Goal: Information Seeking & Learning: Learn about a topic

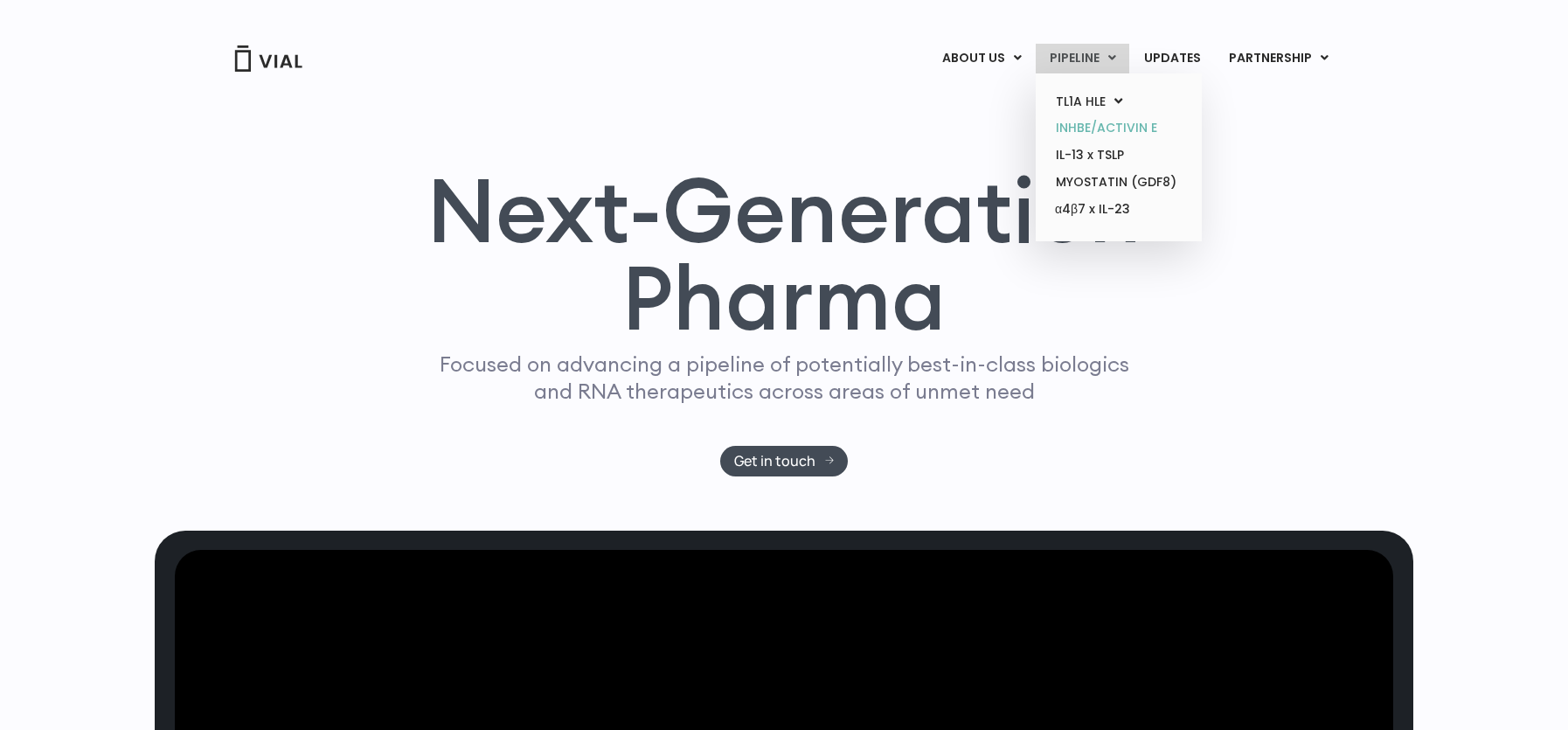
click at [1101, 122] on link "INHBE/ACTIVIN E" at bounding box center [1118, 128] width 153 height 27
click at [1093, 152] on link "IL-13 x TSLP" at bounding box center [1118, 155] width 153 height 27
click at [1108, 197] on link "α4β7 x IL-23" at bounding box center [1118, 210] width 153 height 28
click at [1108, 227] on ul "TL1A HLE PHASE 2 INHBE/ACTIVIN E IL-13 x TSLP MYOSTATIN (GDF8) α4β7 x IL-23" at bounding box center [1118, 157] width 166 height 168
click at [1108, 186] on link "MYOSTATIN (GDF8)" at bounding box center [1118, 182] width 153 height 27
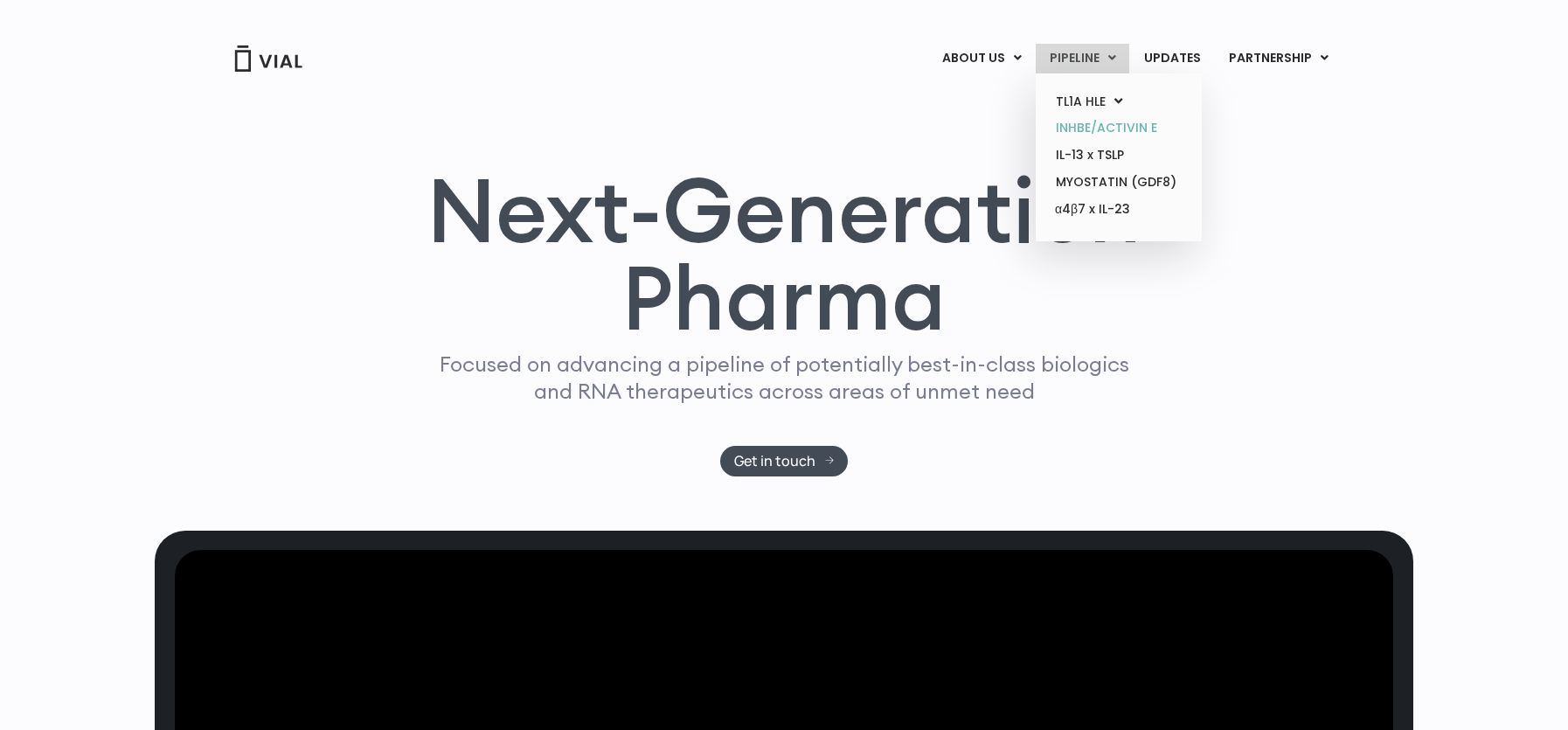
click at [1090, 129] on link "INHBE/ACTIVIN E" at bounding box center [1118, 128] width 153 height 27
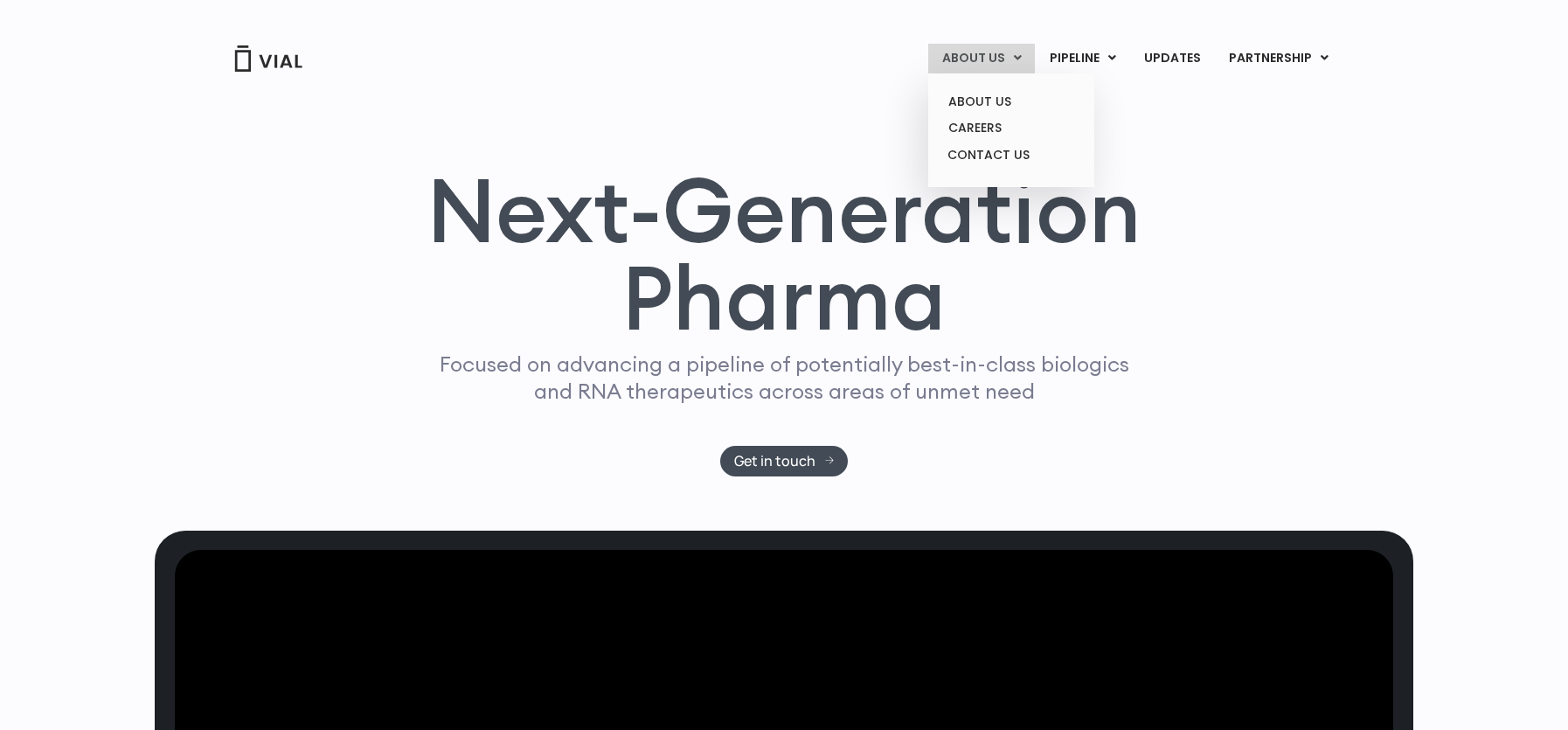
click at [1004, 58] on link "ABOUT US" at bounding box center [981, 59] width 107 height 30
click at [1008, 118] on link "CAREERS" at bounding box center [1011, 128] width 153 height 27
click at [1004, 125] on link "CAREERS" at bounding box center [1011, 128] width 153 height 27
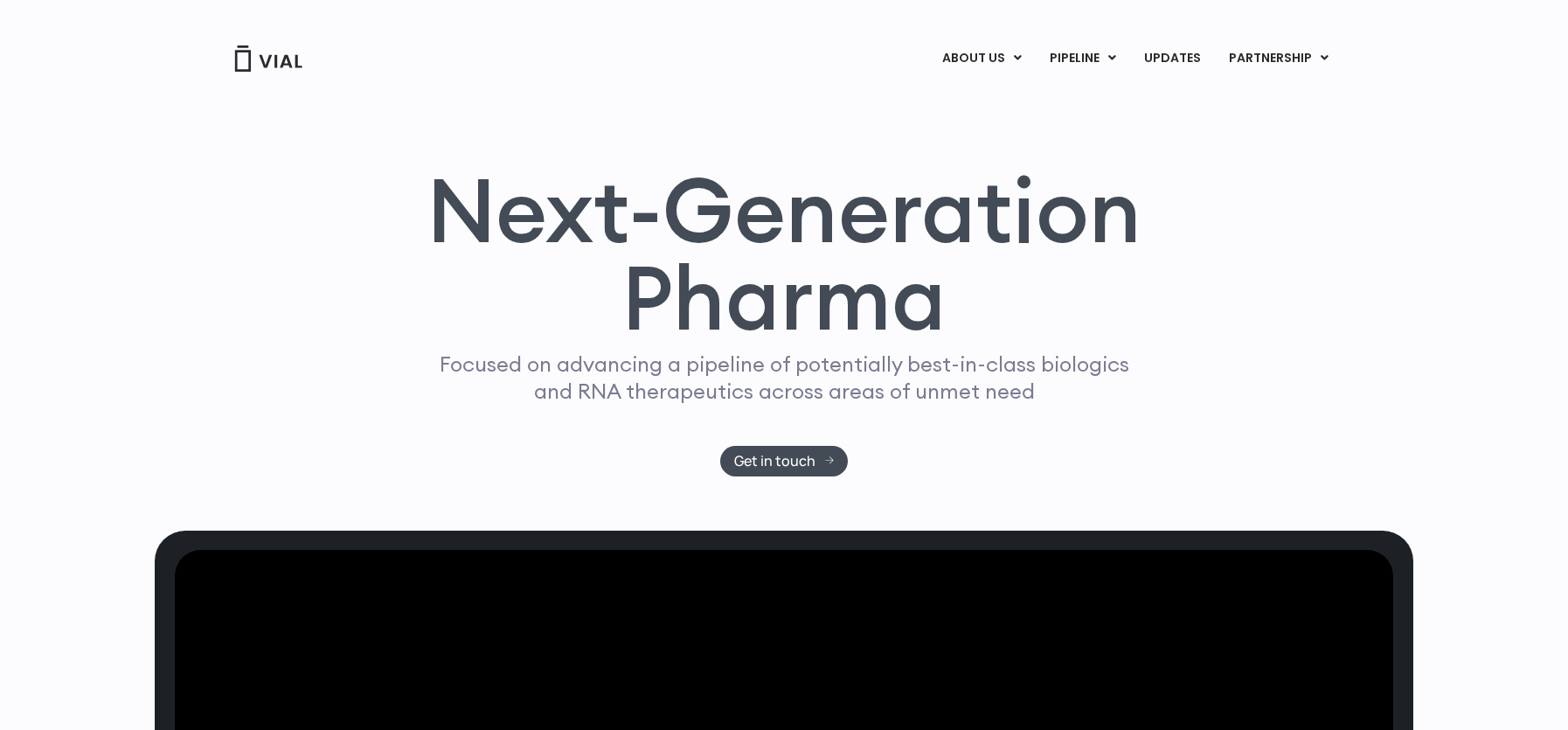
click at [870, 257] on h1 "Next-Generation Pharma" at bounding box center [784, 254] width 757 height 176
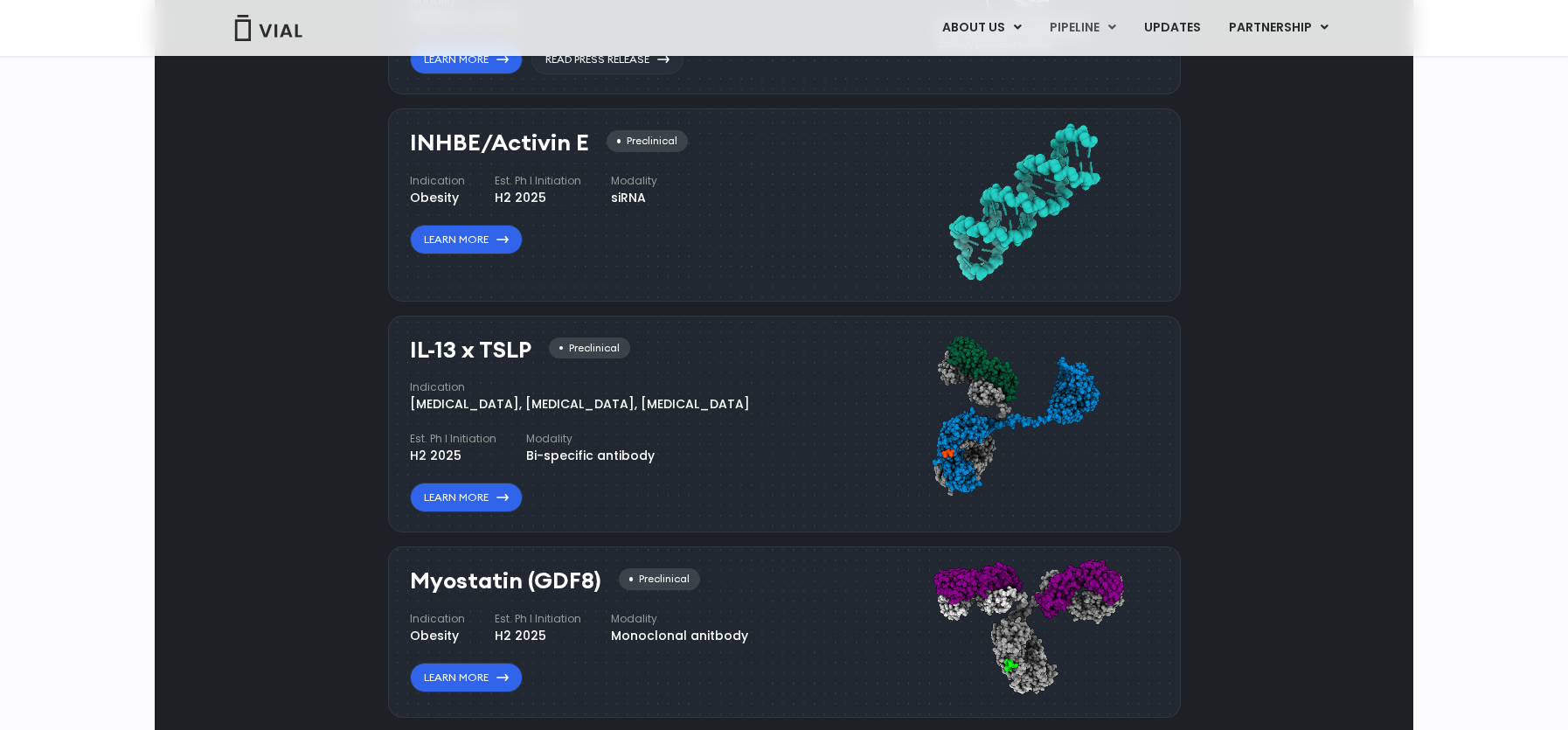
scroll to position [1333, 0]
click at [469, 493] on link "Learn More" at bounding box center [466, 497] width 113 height 30
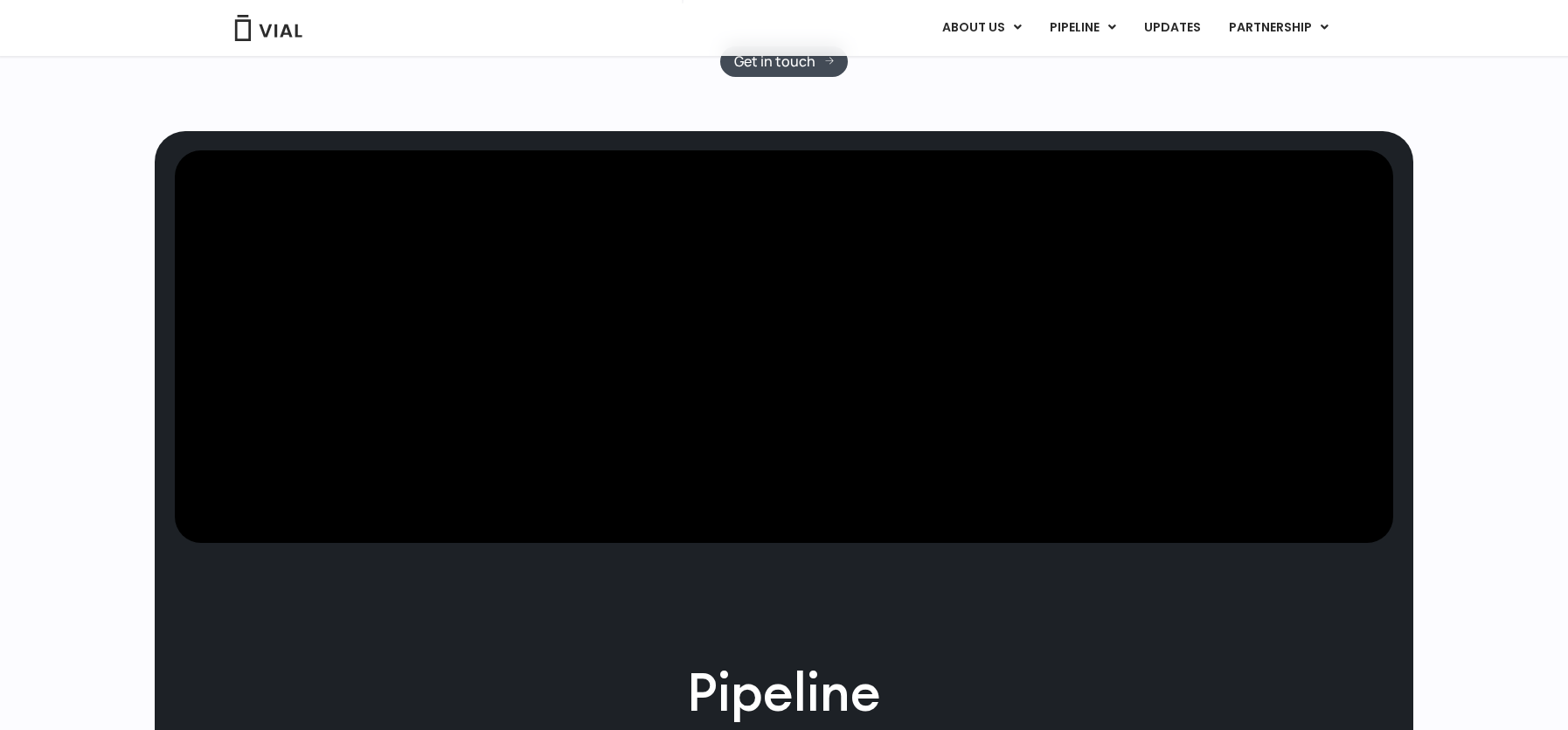
scroll to position [0, 0]
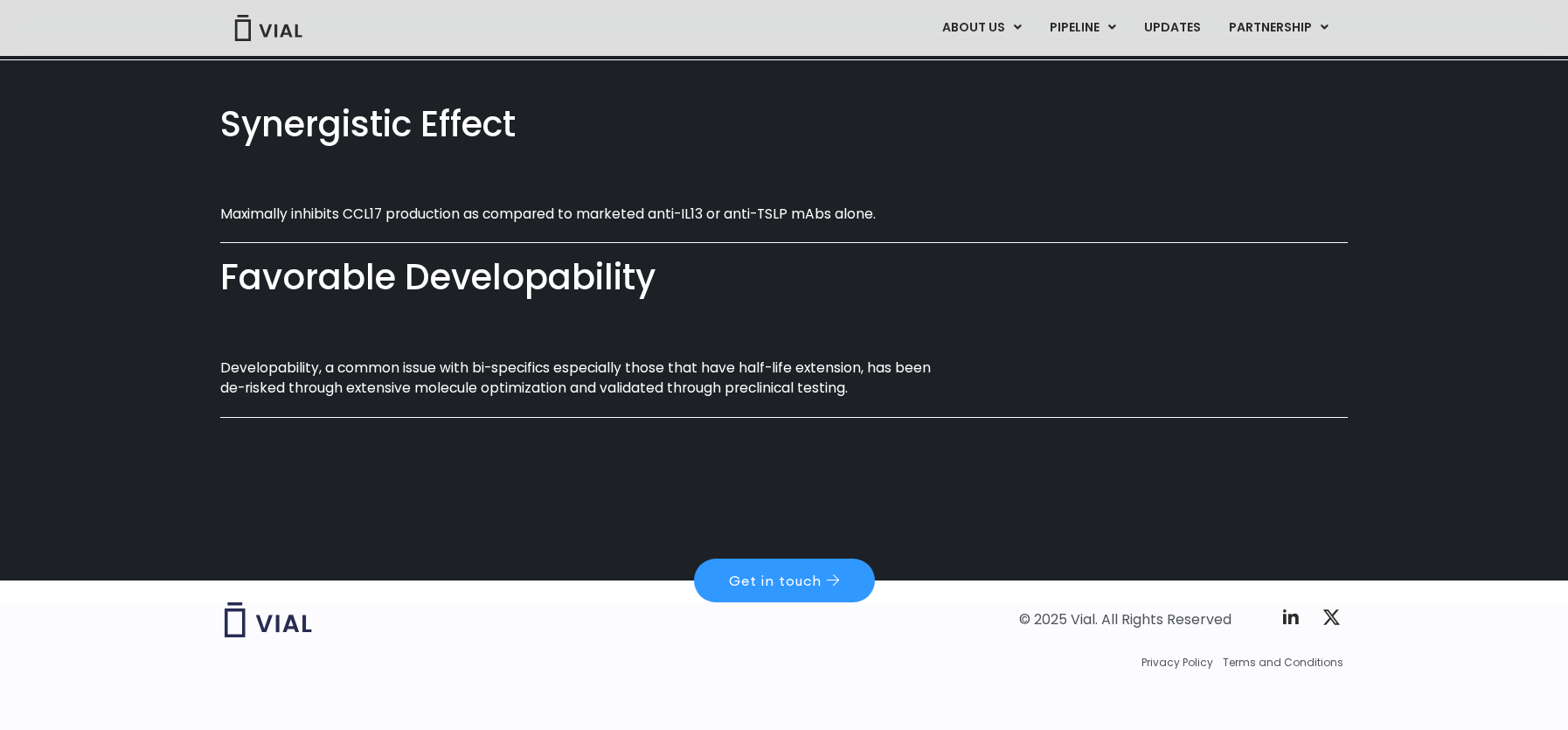
scroll to position [1018, 0]
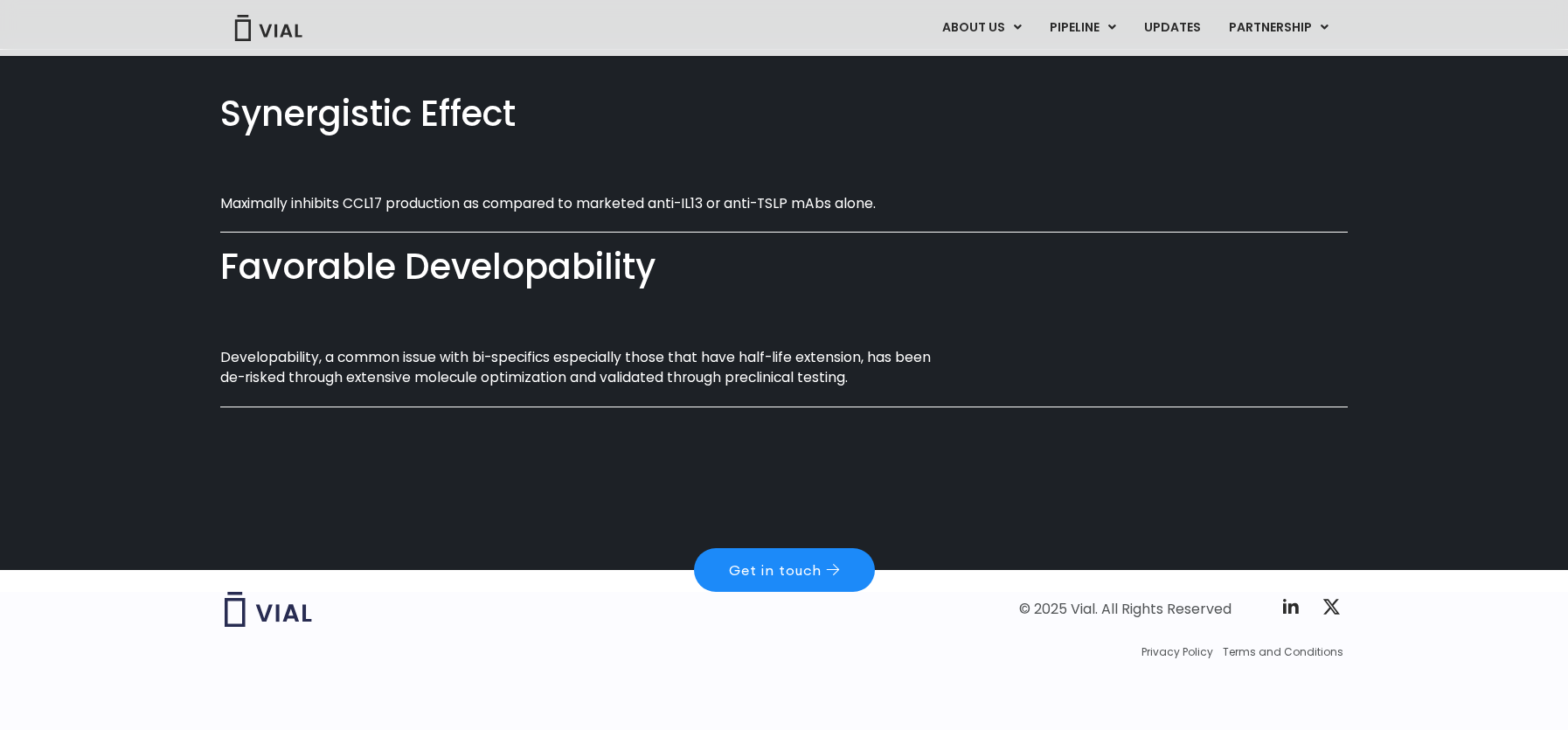
click at [762, 558] on link "Get in touch" at bounding box center [784, 570] width 180 height 44
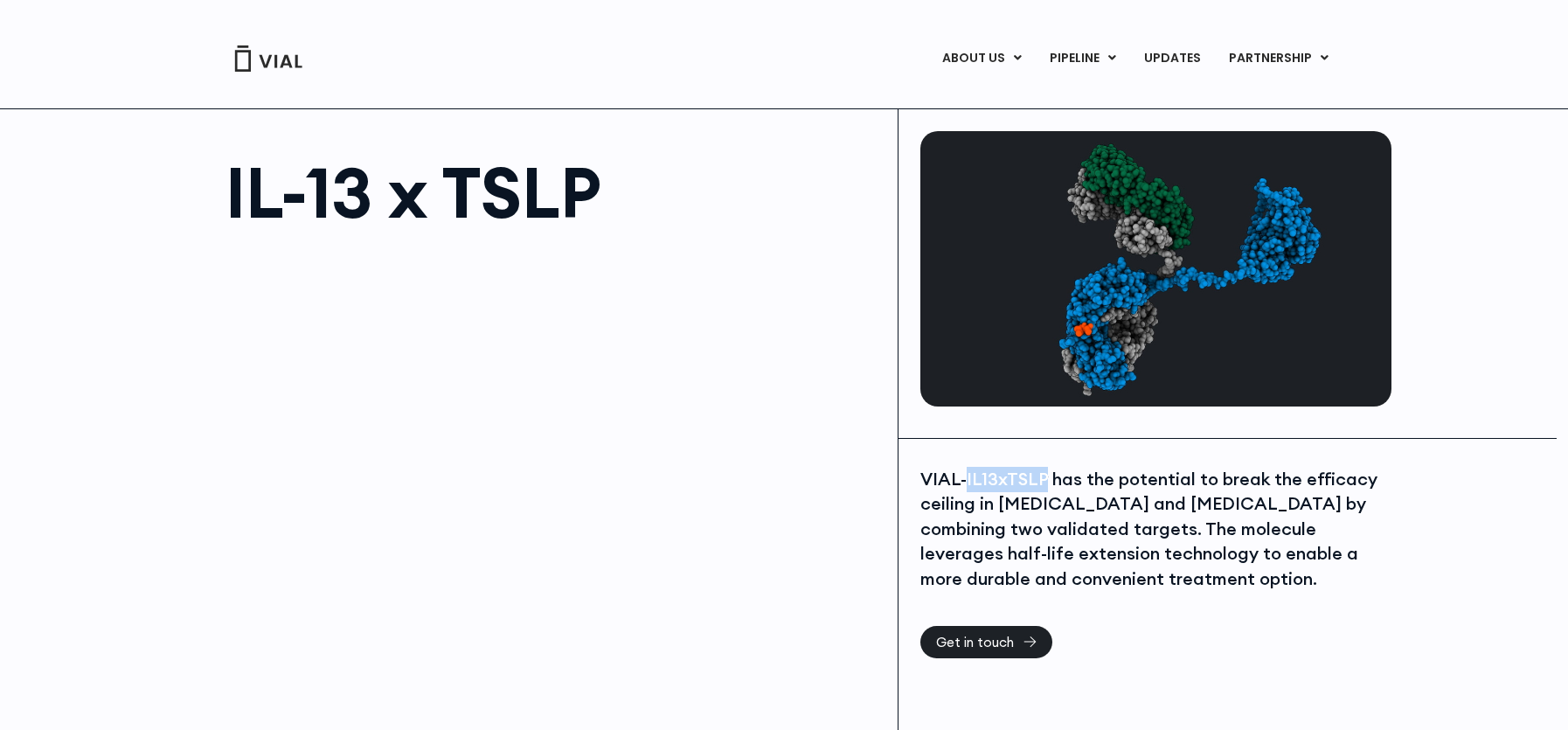
drag, startPoint x: 1044, startPoint y: 476, endPoint x: 965, endPoint y: 472, distance: 79.1
click at [965, 472] on div "VIAL-IL13xTSLP has the potential to break the efficacy ceiling in [MEDICAL_DATA…" at bounding box center [1153, 529] width 467 height 125
copy div "IL13xTSLP"
